Goal: Task Accomplishment & Management: Use online tool/utility

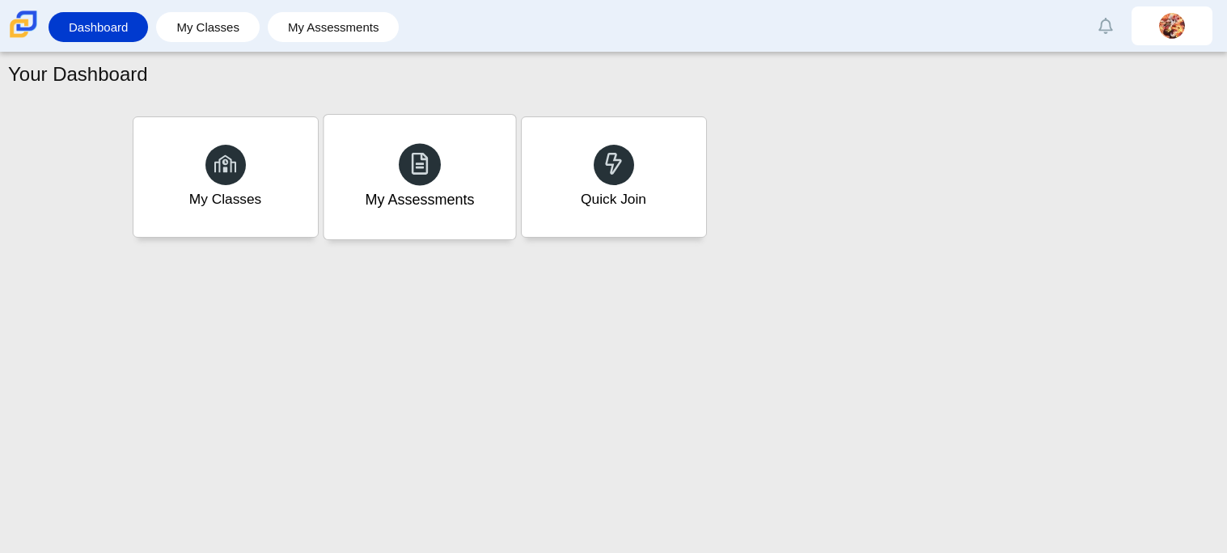
click at [453, 203] on div "My Assessments" at bounding box center [419, 199] width 109 height 21
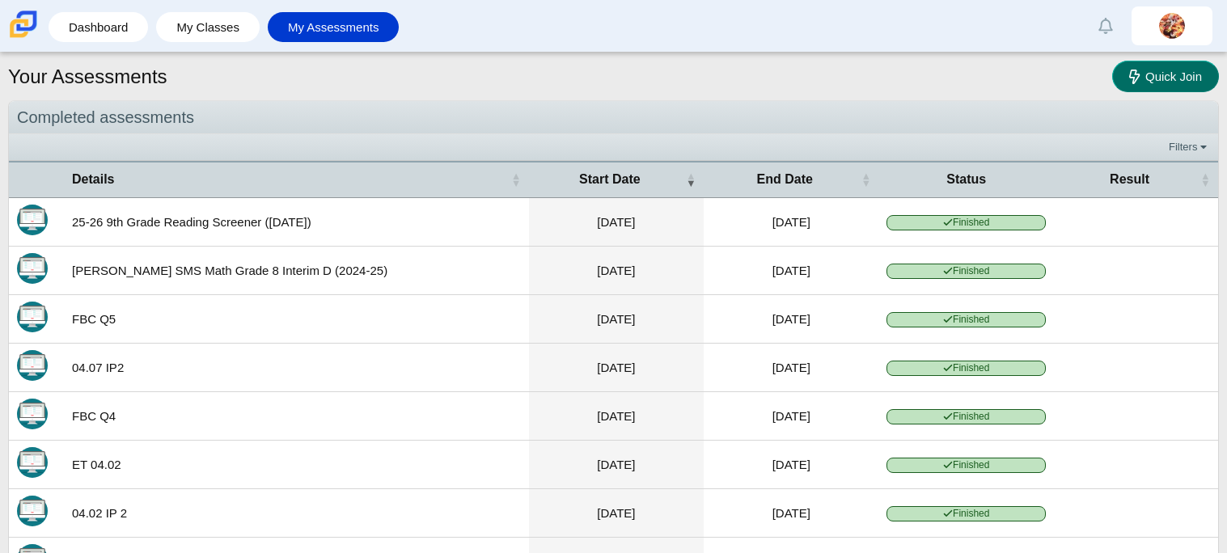
click at [1149, 78] on span "Quick Join" at bounding box center [1173, 77] width 57 height 14
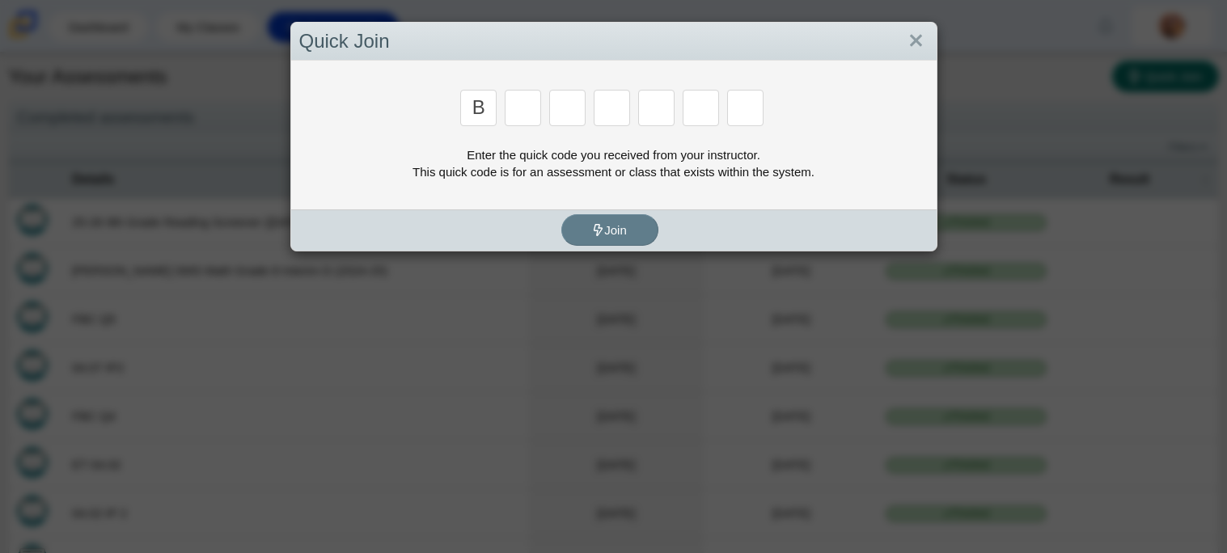
type input "b"
type input "m"
type input "w"
type input "8"
type input "w"
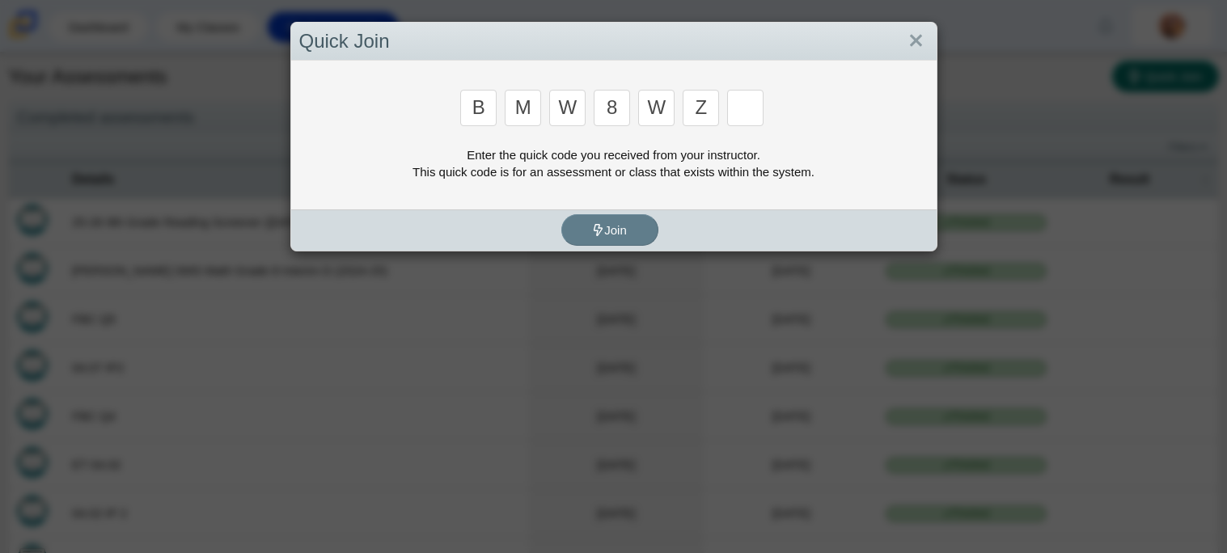
type input "z"
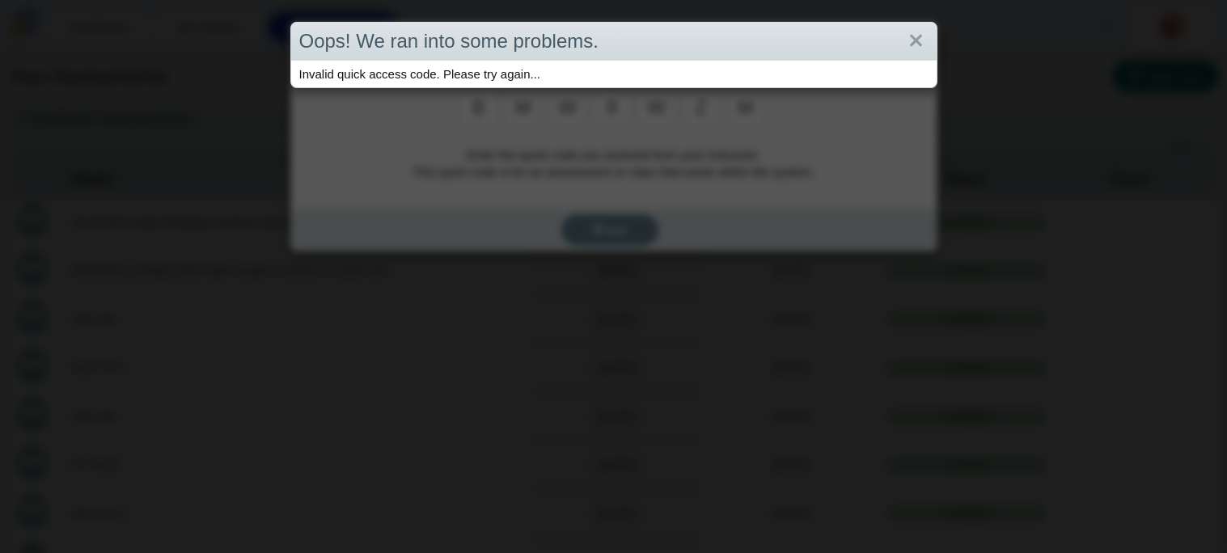
type input "m"
click at [899, 47] on div "Oops! We ran into some problems." at bounding box center [613, 42] width 645 height 38
click at [912, 44] on link "Close" at bounding box center [916, 42] width 25 height 28
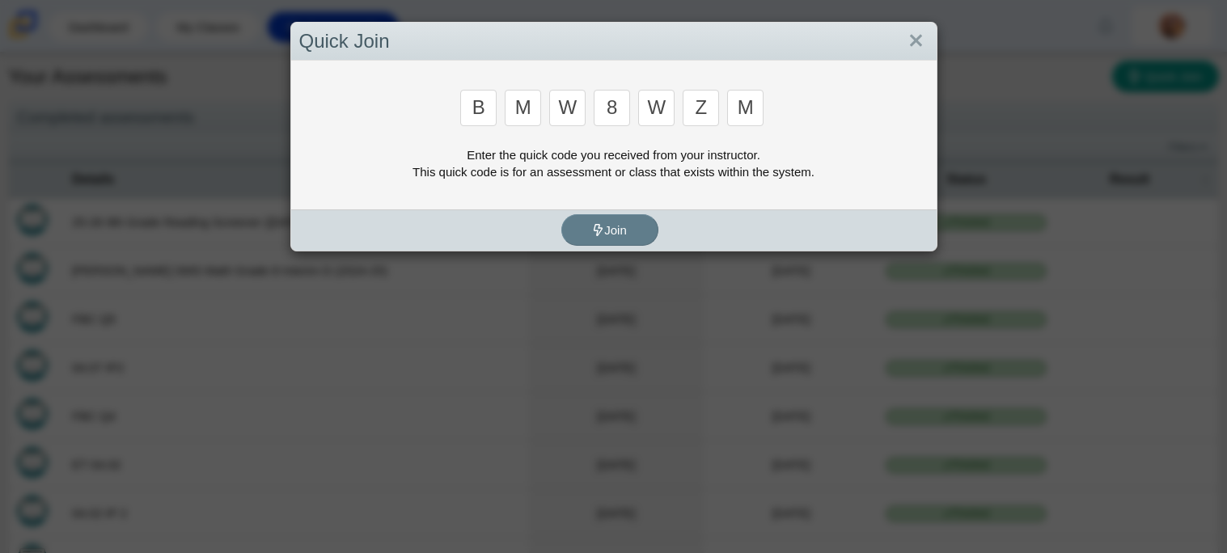
click at [534, 104] on input "m" at bounding box center [523, 108] width 36 height 36
click at [578, 104] on input "w" at bounding box center [567, 108] width 36 height 36
click at [752, 104] on input "m" at bounding box center [745, 108] width 36 height 36
type input "w"
type input "8"
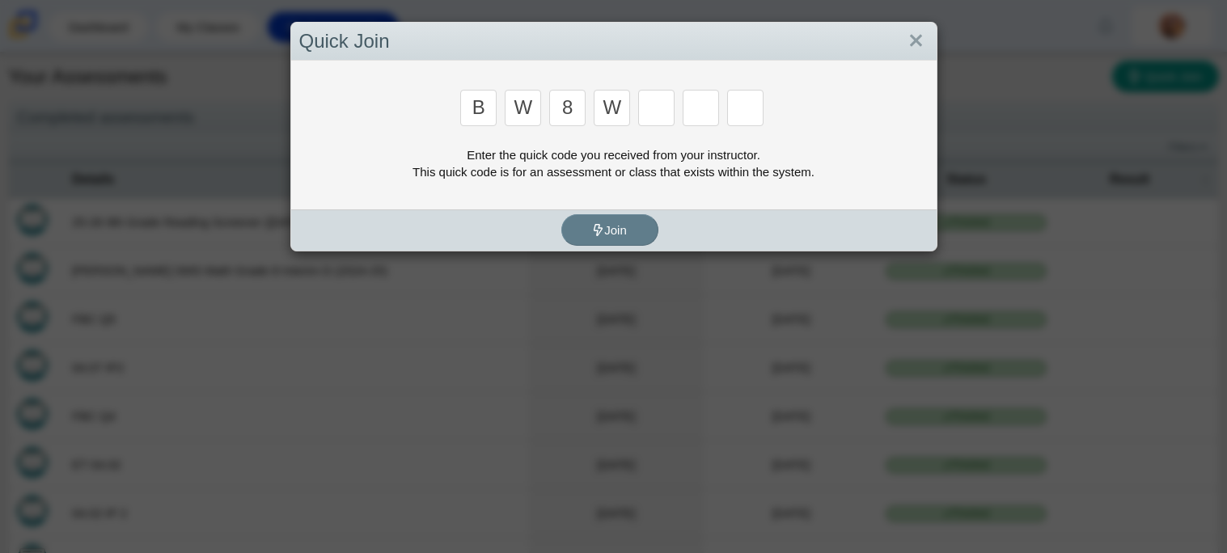
type input "w"
type input "z"
type input "m"
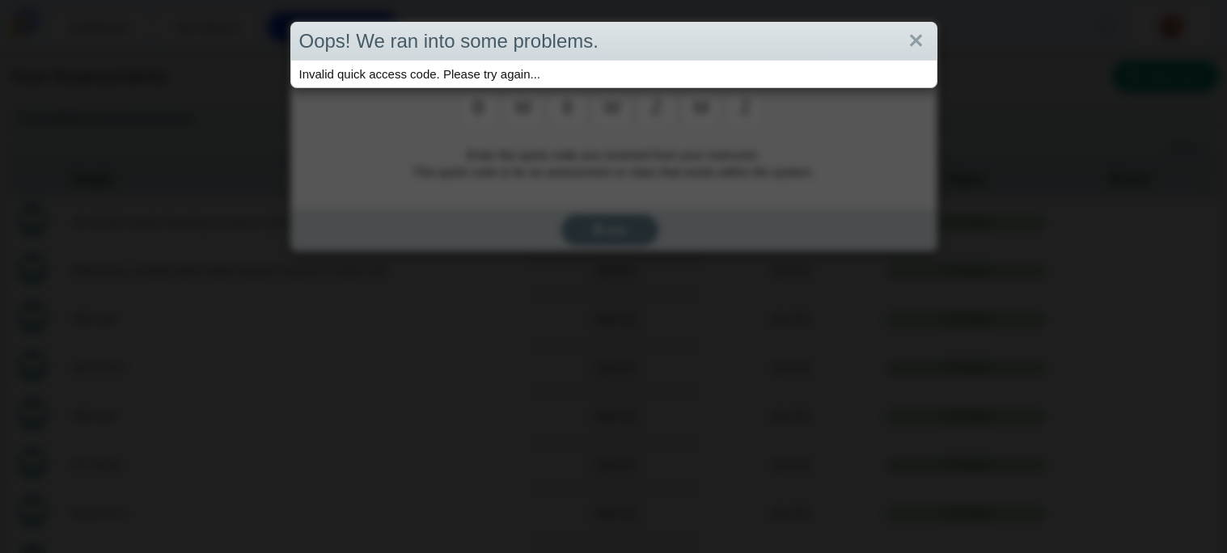
type input "z"
click at [752, 104] on div "Oops! We ran into some problems. Invalid quick access code. Please try again..." at bounding box center [613, 276] width 1227 height 553
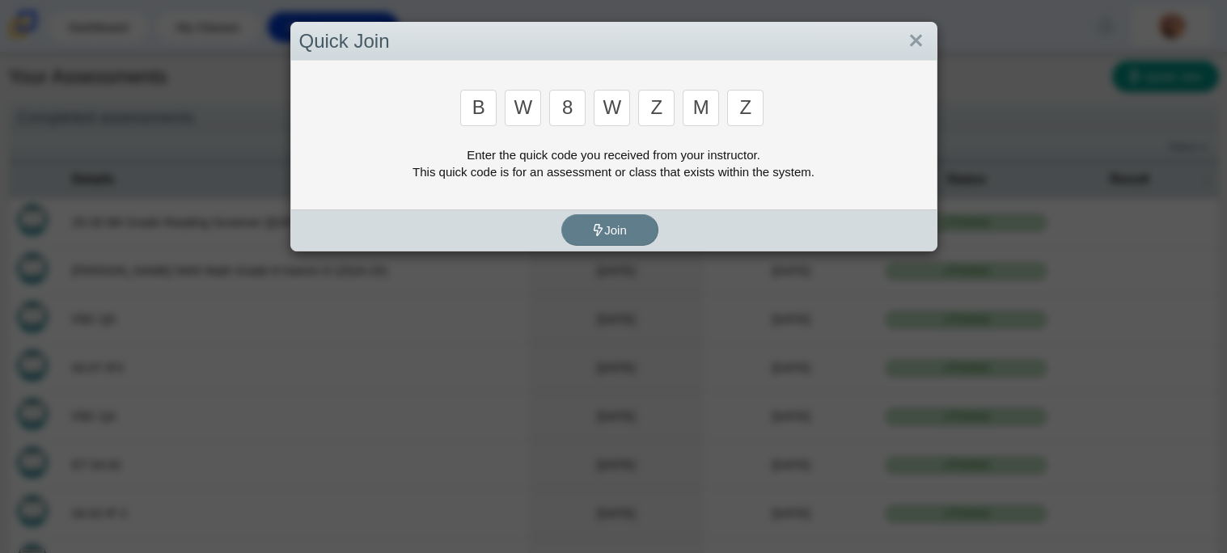
click at [753, 109] on input "z" at bounding box center [745, 108] width 36 height 36
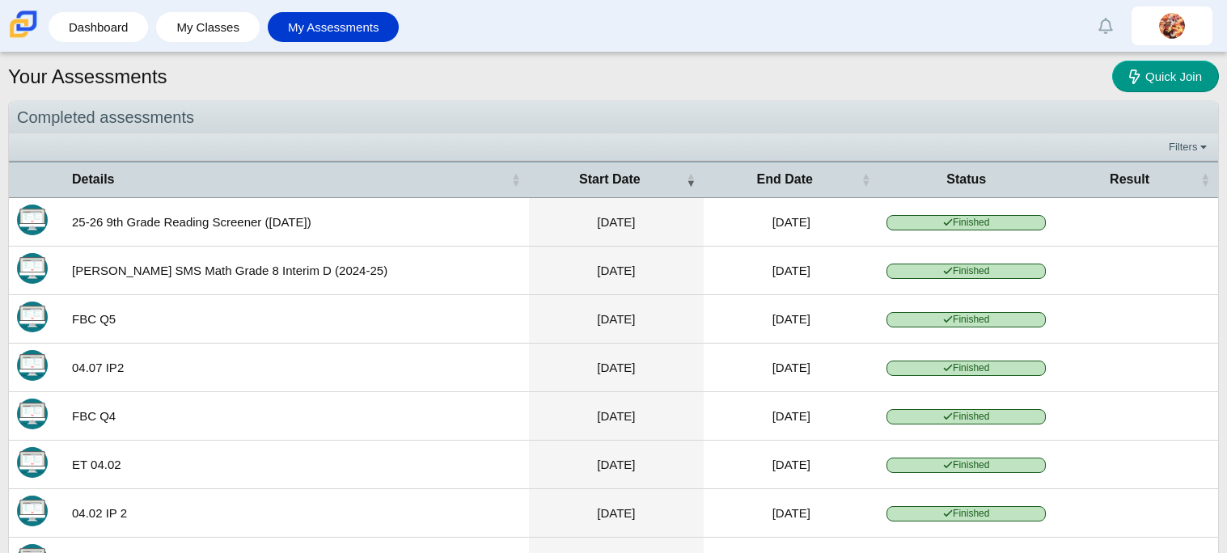
type input "v"
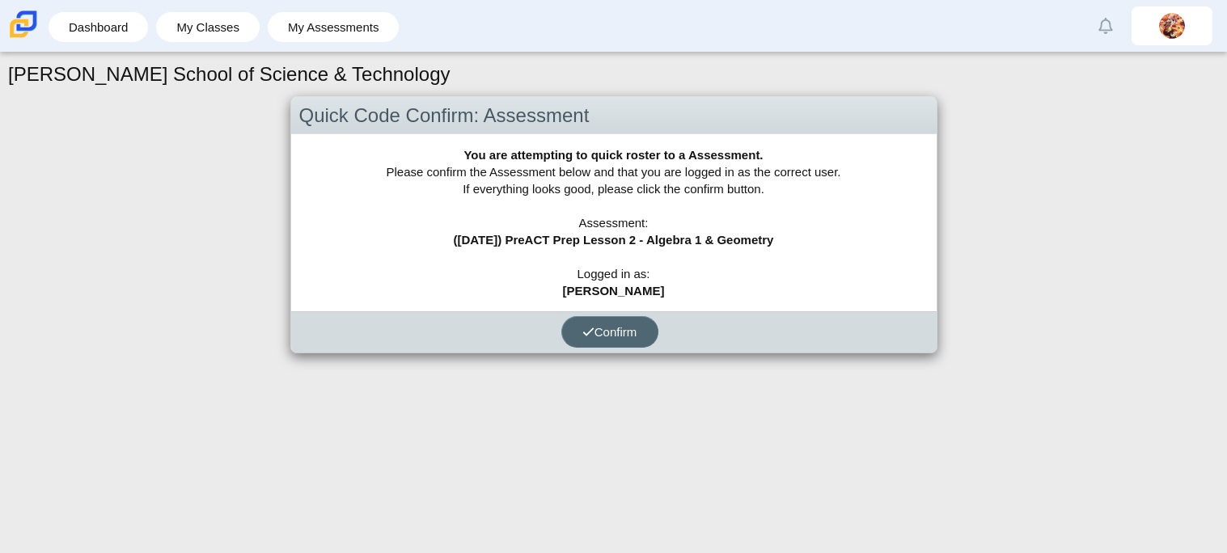
click at [600, 319] on button "Confirm" at bounding box center [609, 332] width 97 height 32
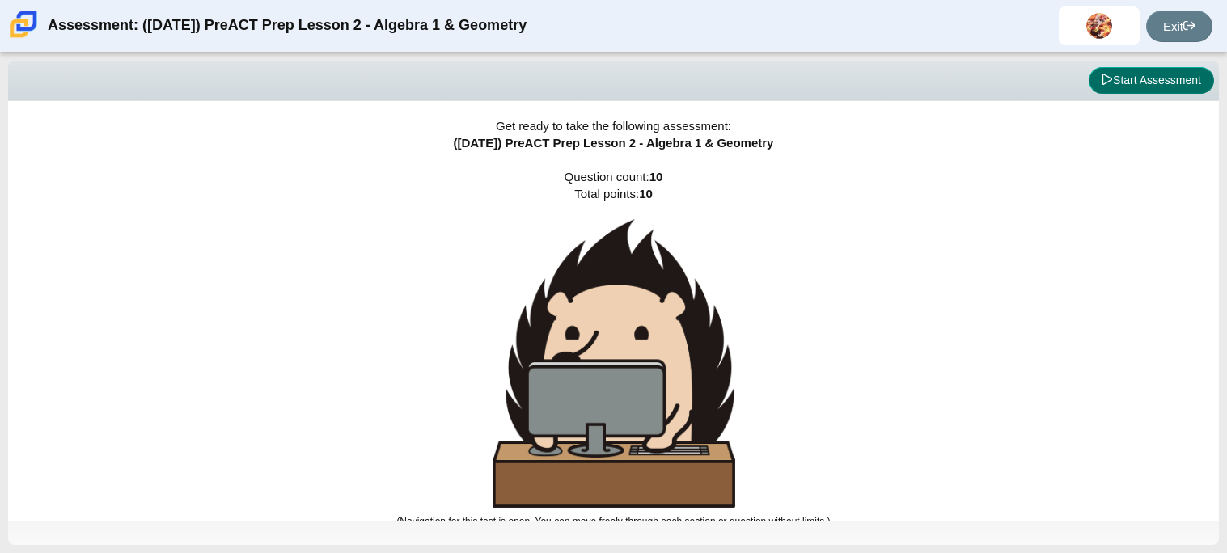
click at [1154, 90] on button "Start Assessment" at bounding box center [1151, 81] width 125 height 28
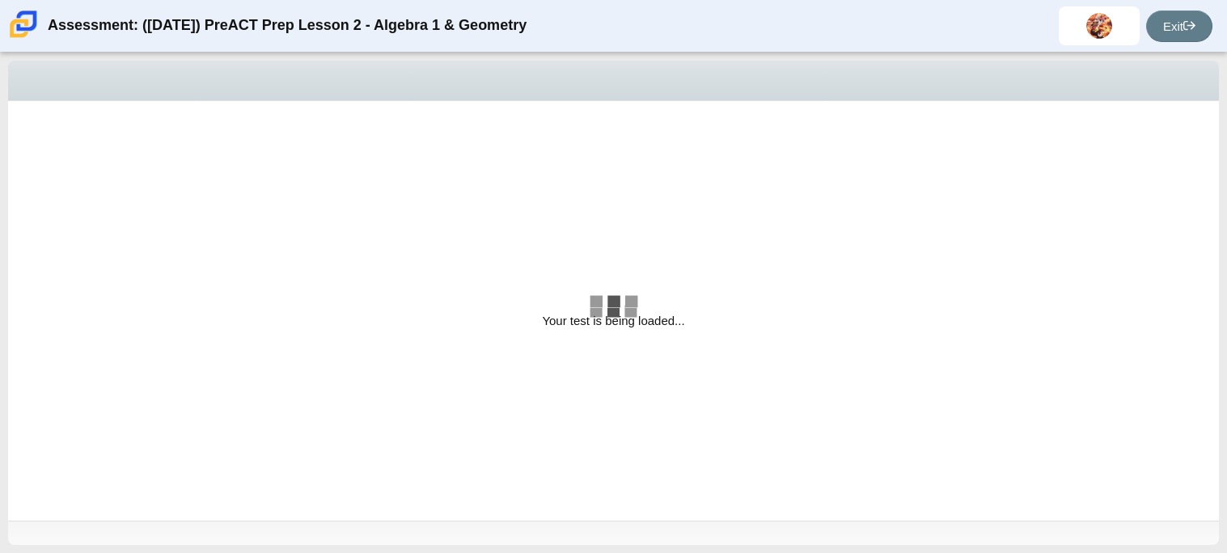
select select "bbf5d072-3e0b-44c4-9a12-6e7c9033f65b"
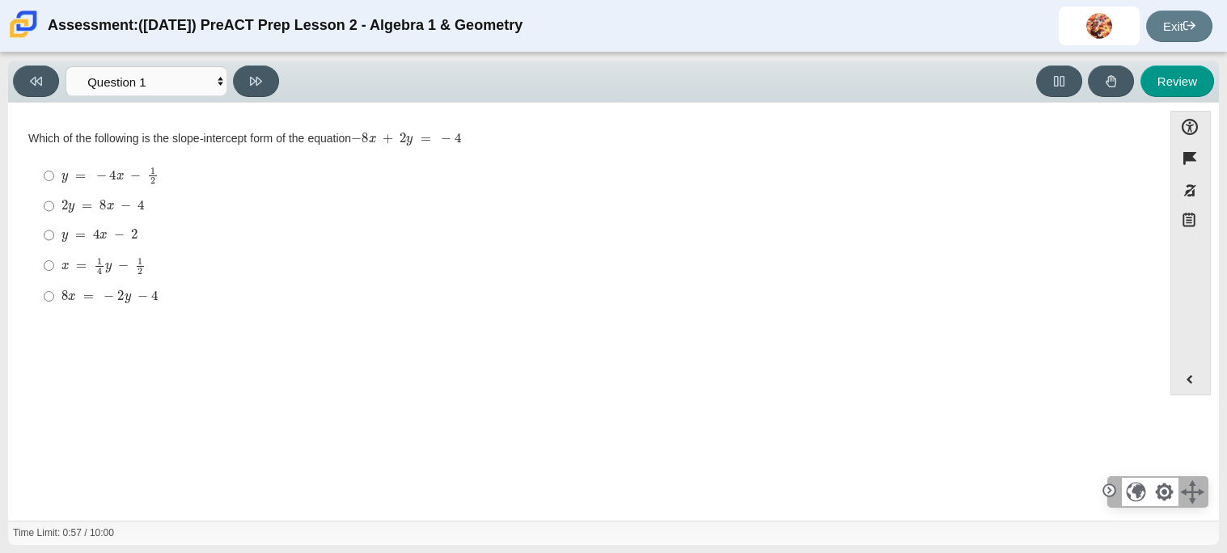
click at [99, 268] on mjx-c "Assessment items" at bounding box center [99, 271] width 5 height 6
click at [54, 268] on input "x = 1 4 y − 1 2 x = 1 4 y − 1 2" at bounding box center [49, 266] width 11 height 32
radio input "true"
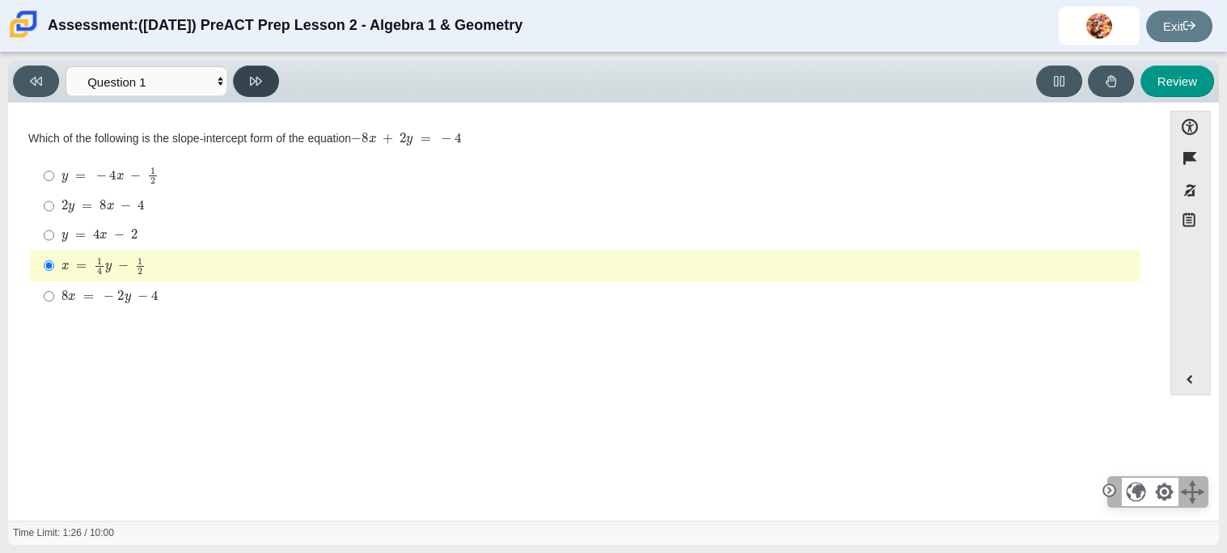
click at [251, 86] on icon at bounding box center [256, 81] width 12 height 12
select select "ed62e223-81bd-4cbf-ab48-ab975844bd1f"
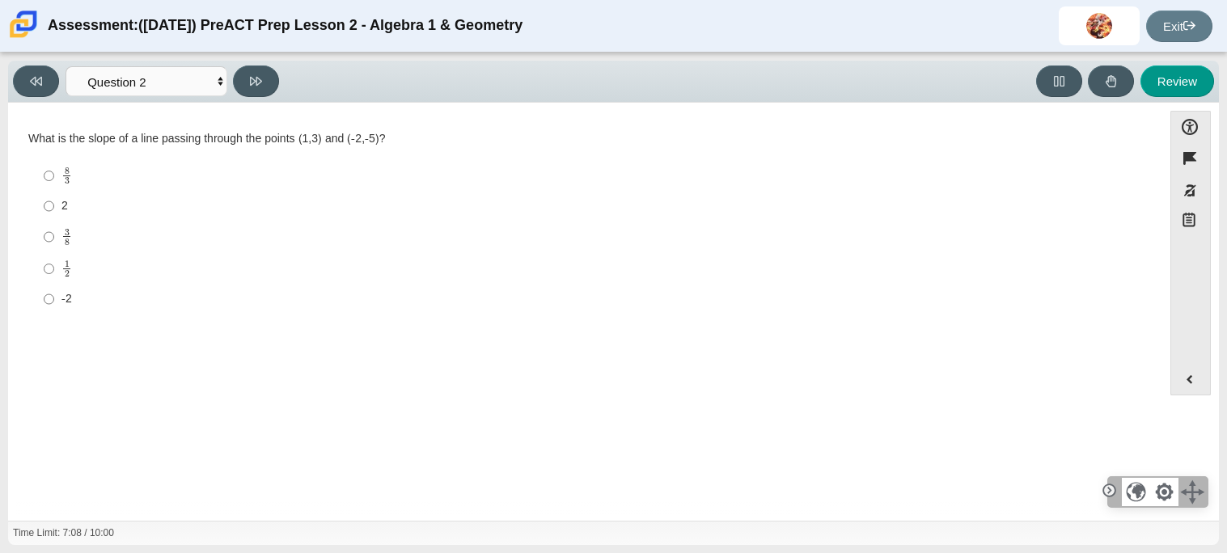
click at [173, 161] on label "8 3 8 thirds" at bounding box center [586, 176] width 1108 height 32
click at [54, 161] on input "8 3 8 thirds" at bounding box center [49, 176] width 11 height 32
radio input "true"
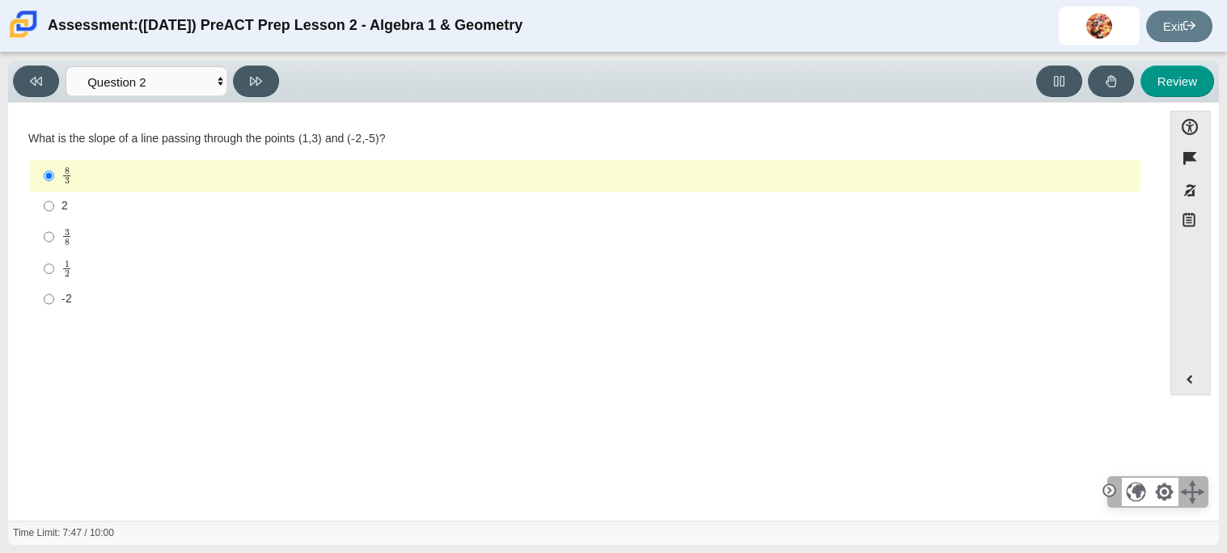
click at [59, 205] on label "2 2" at bounding box center [586, 206] width 1108 height 29
click at [54, 205] on input "2 2" at bounding box center [49, 206] width 11 height 29
radio input "true"
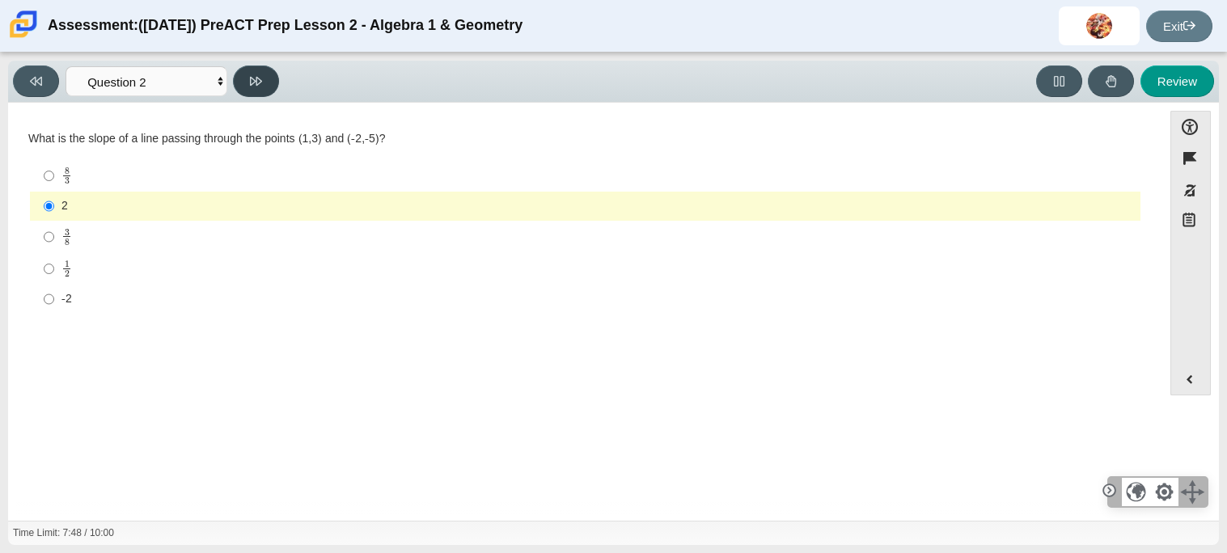
click at [264, 81] on button at bounding box center [256, 82] width 46 height 32
select select "97f4f5fa-a52e-4fed-af51-565bfcdf47cb"
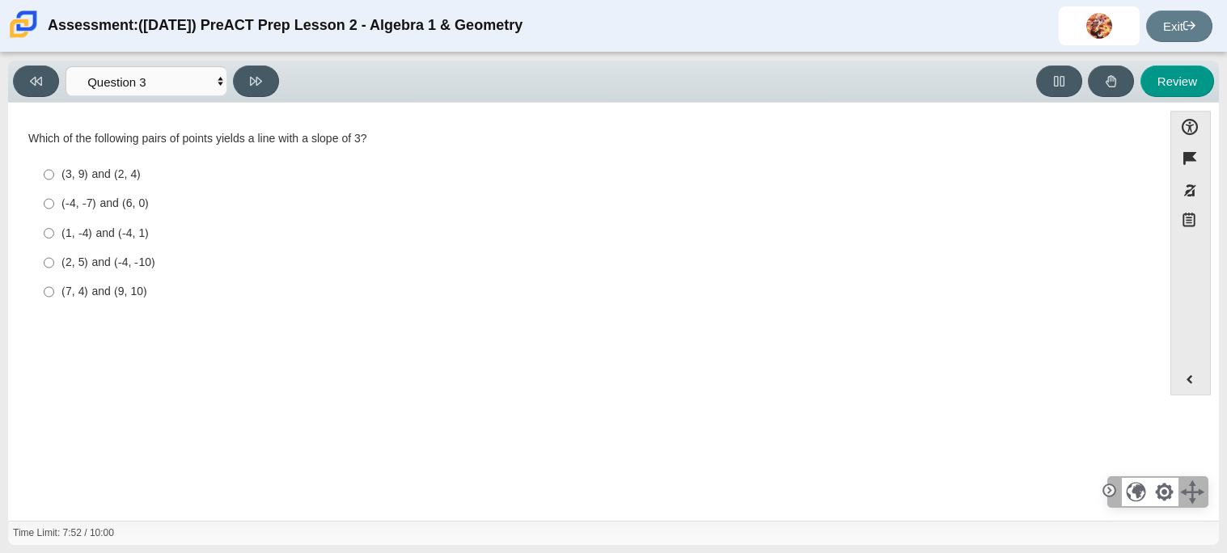
click at [98, 232] on div "(1, -4) and (-4, 1)" at bounding box center [597, 234] width 1073 height 16
click at [54, 232] on input "(1, -4) and (-4, 1) (1, -4) and (-4, 1)" at bounding box center [49, 232] width 11 height 29
radio input "true"
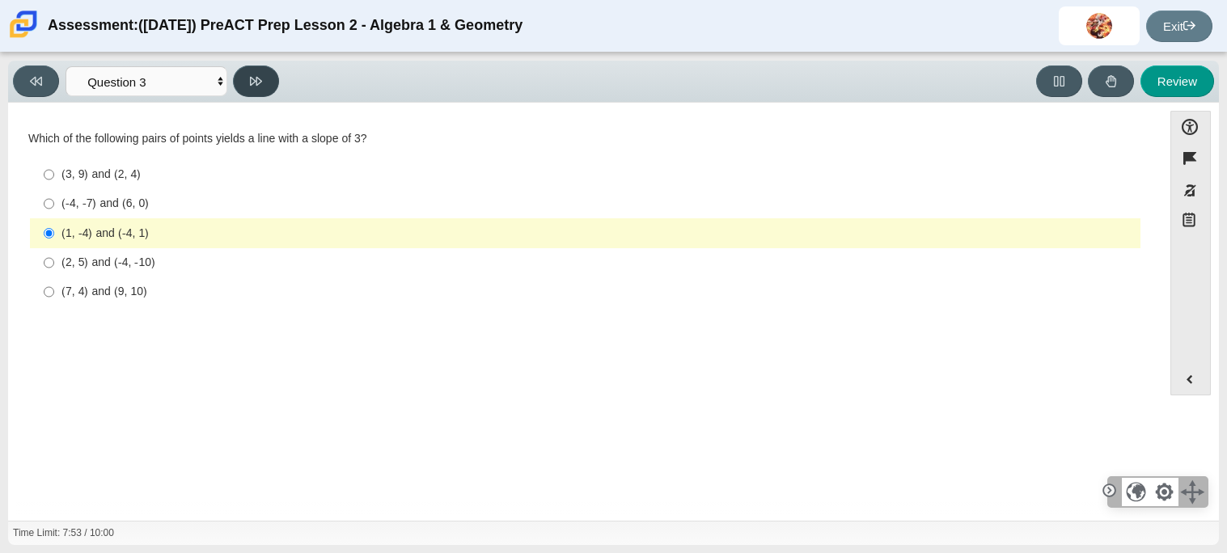
click at [265, 87] on button at bounding box center [256, 82] width 46 height 32
select select "89427bb7-e313-4f00-988f-8b8255897029"
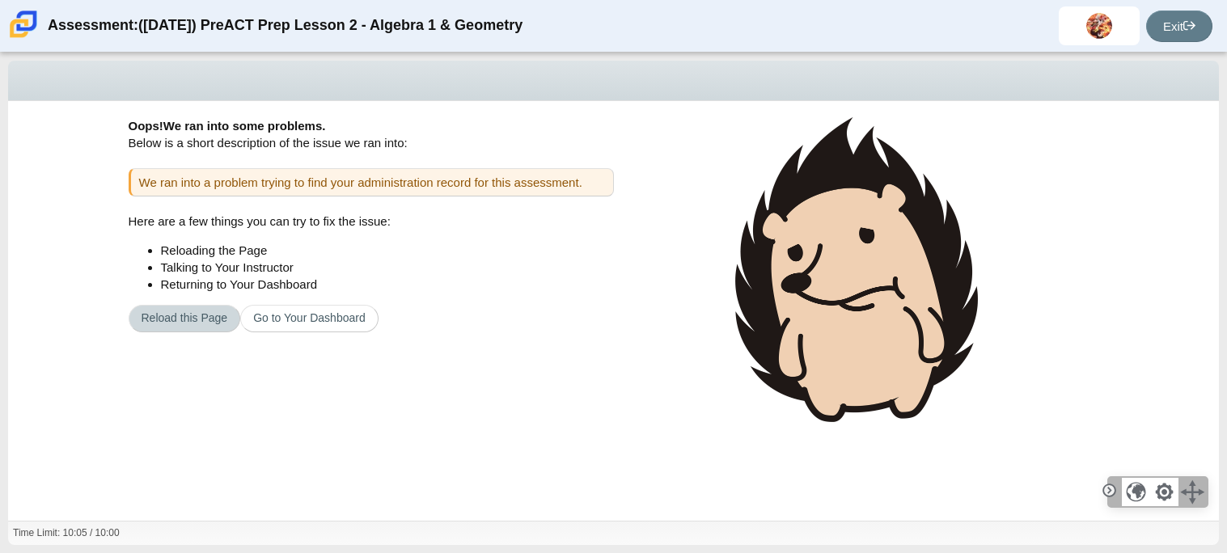
click at [178, 321] on button "Reload this Page" at bounding box center [185, 319] width 112 height 28
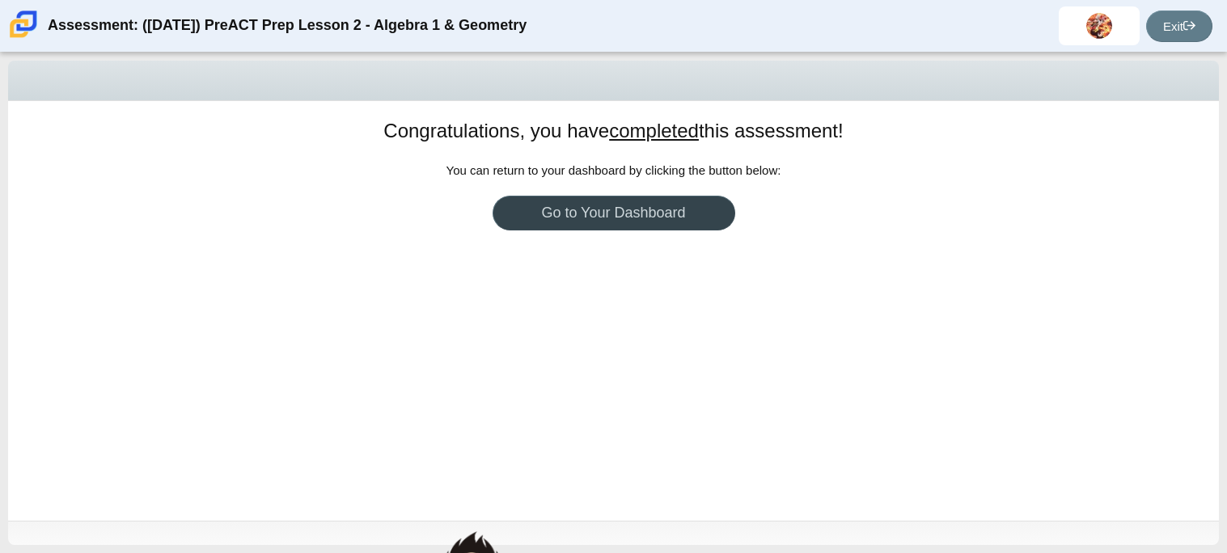
click at [667, 213] on link "Go to Your Dashboard" at bounding box center [614, 213] width 243 height 35
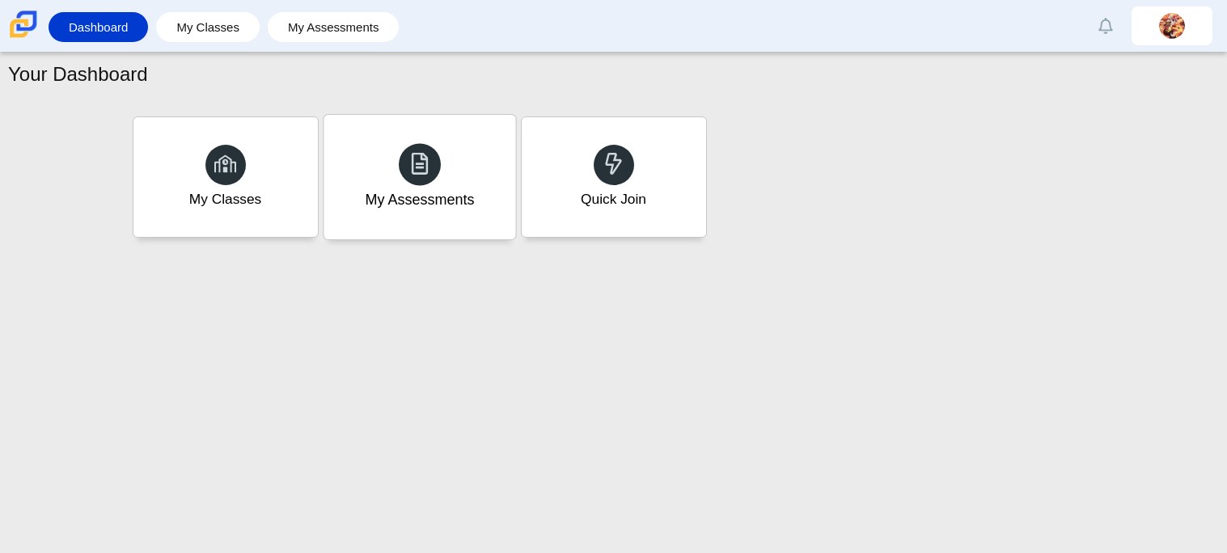
click at [478, 188] on div "My Assessments" at bounding box center [420, 177] width 192 height 125
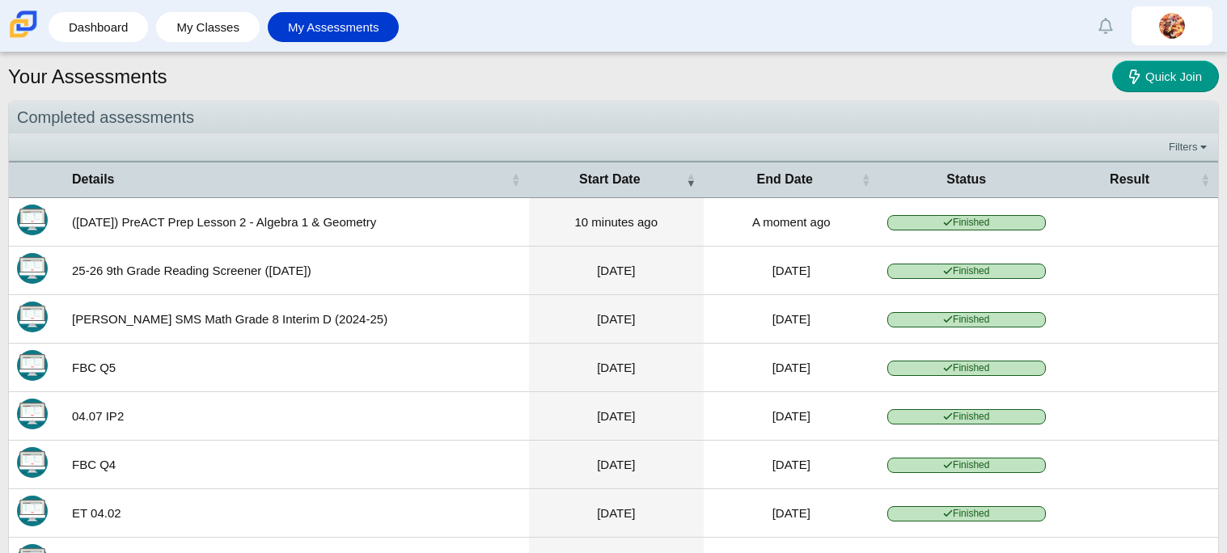
click at [464, 219] on td "([DATE]) PreACT Prep Lesson 2 - Algebra 1 & Geometry" at bounding box center [296, 222] width 465 height 49
click at [672, 214] on td "10 minutes ago" at bounding box center [616, 222] width 175 height 49
click at [324, 224] on td "([DATE]) PreACT Prep Lesson 2 - Algebra 1 & Geometry" at bounding box center [296, 222] width 465 height 49
click at [333, 220] on td "([DATE]) PreACT Prep Lesson 2 - Algebra 1 & Geometry" at bounding box center [296, 222] width 465 height 49
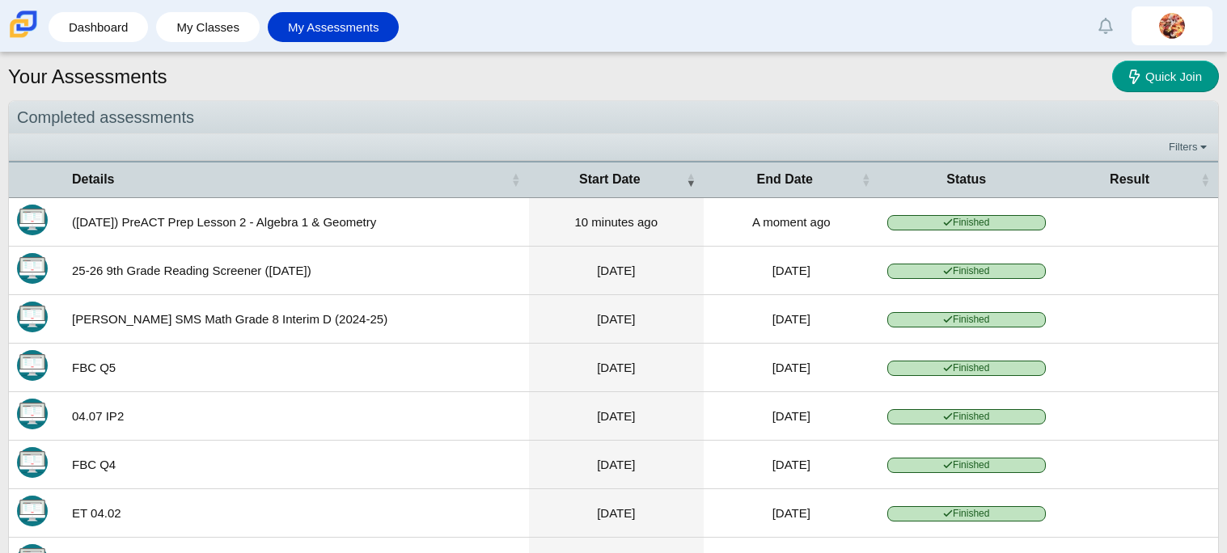
click at [836, 221] on td "A moment ago" at bounding box center [792, 222] width 176 height 49
click at [834, 221] on td "A moment ago" at bounding box center [792, 222] width 176 height 49
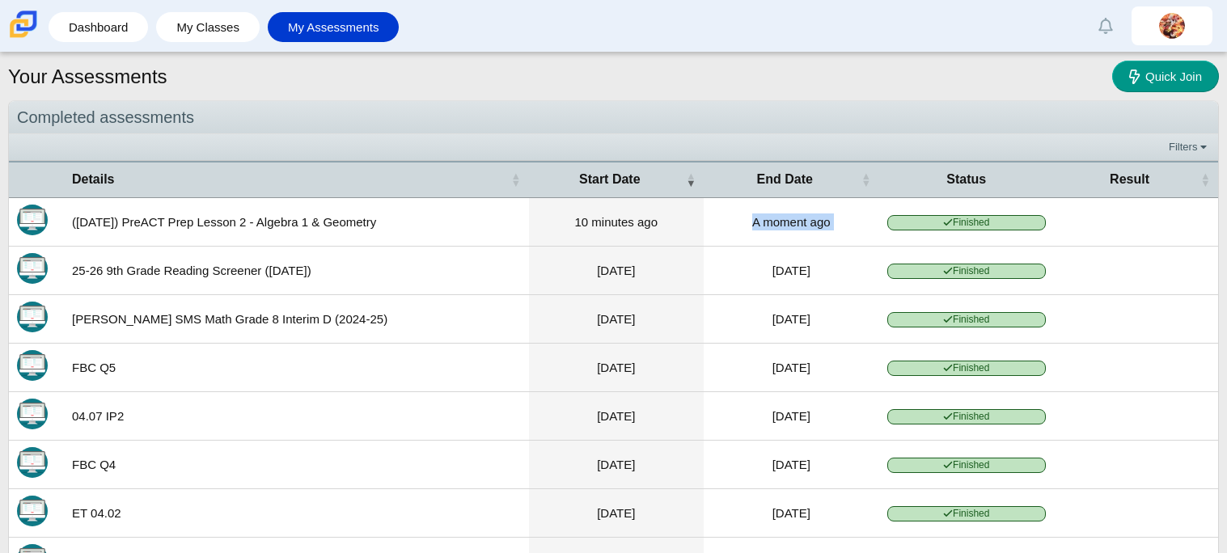
click at [834, 221] on td "A moment ago" at bounding box center [792, 222] width 176 height 49
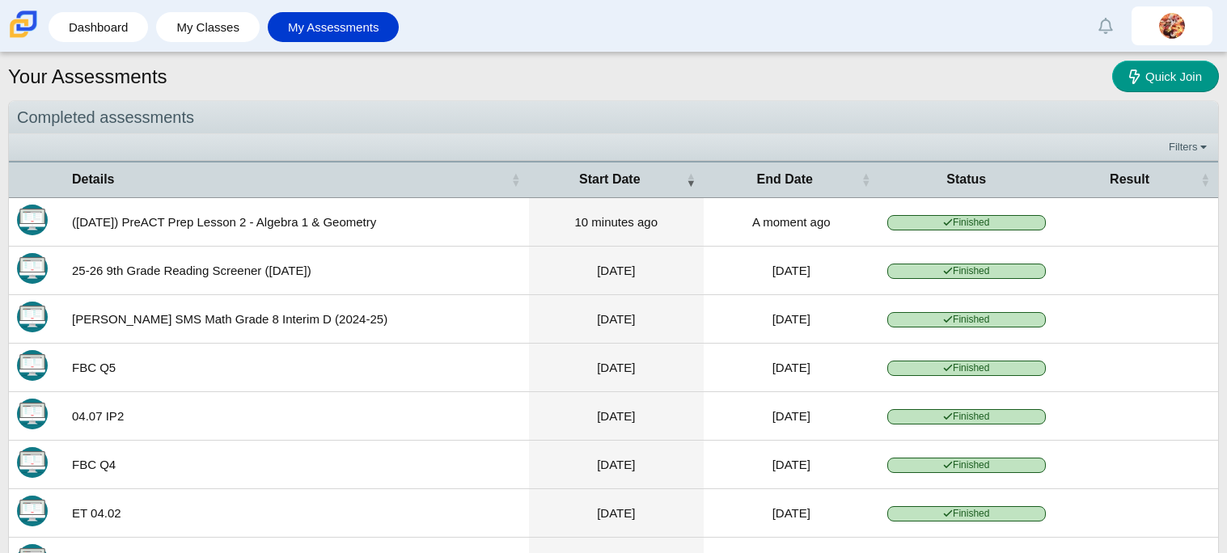
click at [834, 221] on td "A moment ago" at bounding box center [792, 222] width 176 height 49
click at [786, 210] on td "A moment ago" at bounding box center [792, 222] width 176 height 49
click at [535, 236] on td "10 minutes ago" at bounding box center [616, 222] width 175 height 49
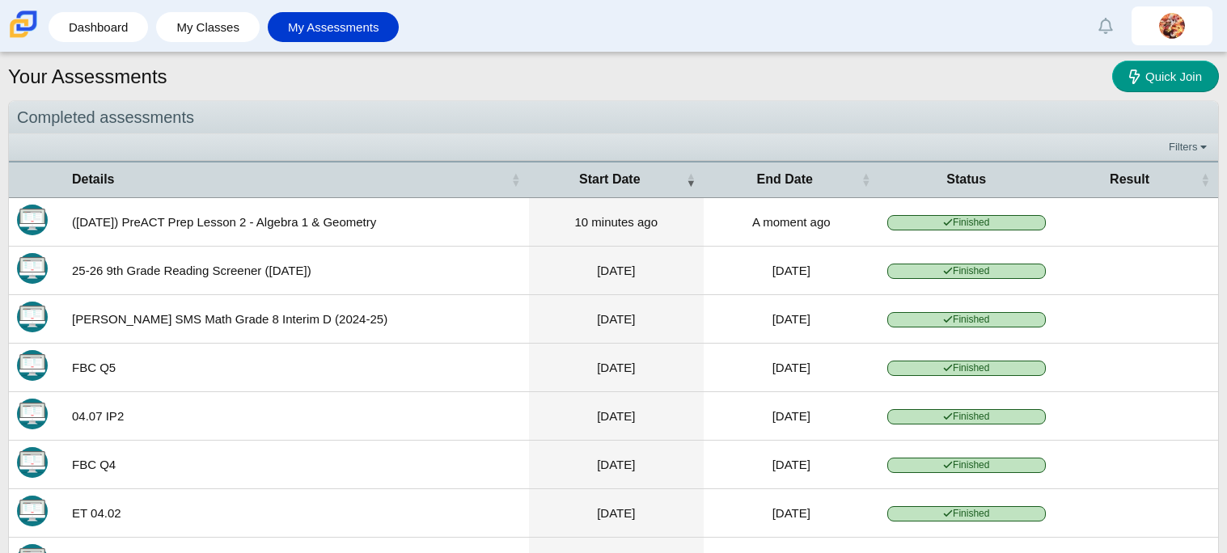
click at [535, 236] on td "10 minutes ago" at bounding box center [616, 222] width 175 height 49
click at [234, 208] on td "([DATE]) PreACT Prep Lesson 2 - Algebra 1 & Geometry" at bounding box center [296, 222] width 465 height 49
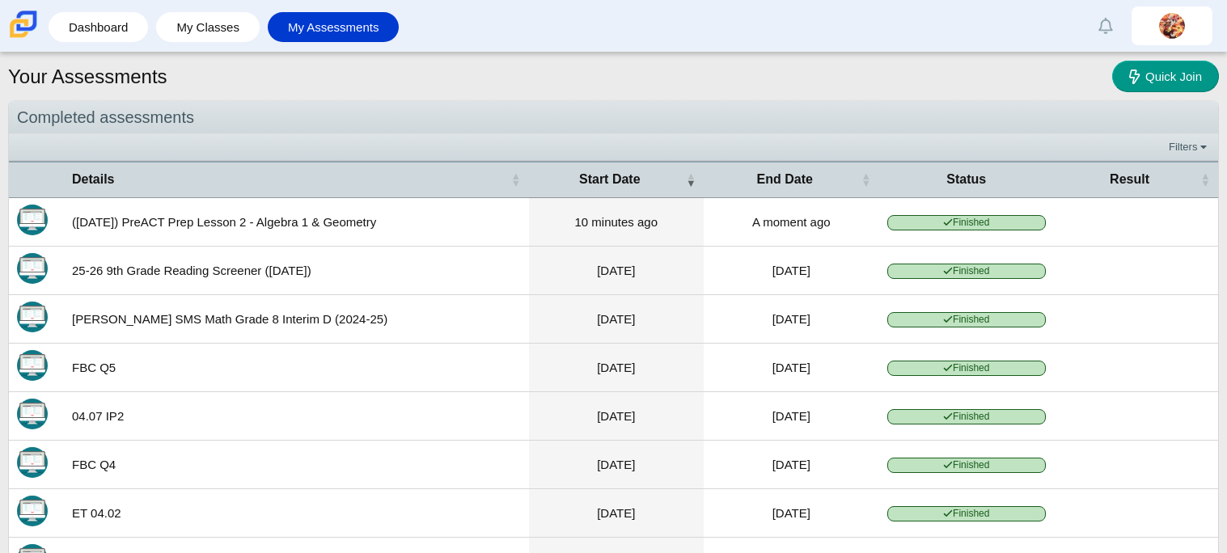
click at [1158, 204] on td at bounding box center [1136, 222] width 164 height 49
